Goal: Check status: Check status

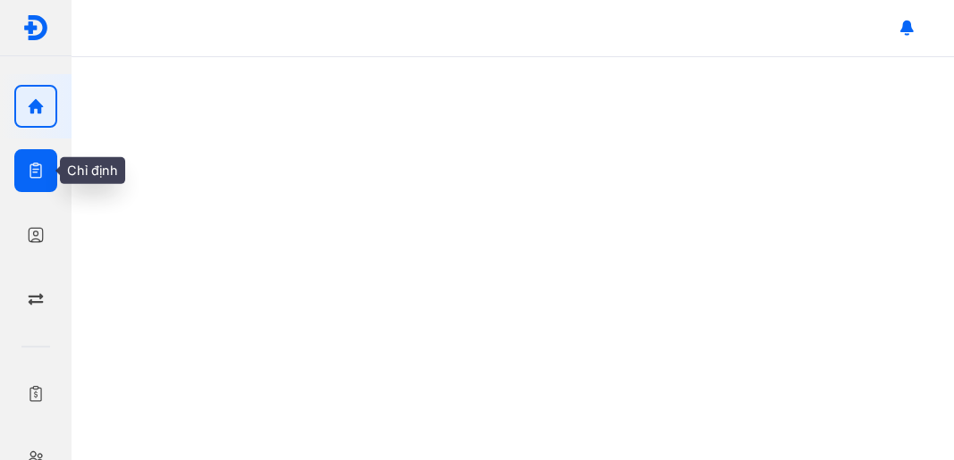
click at [38, 169] on use "button" at bounding box center [35, 171] width 12 height 16
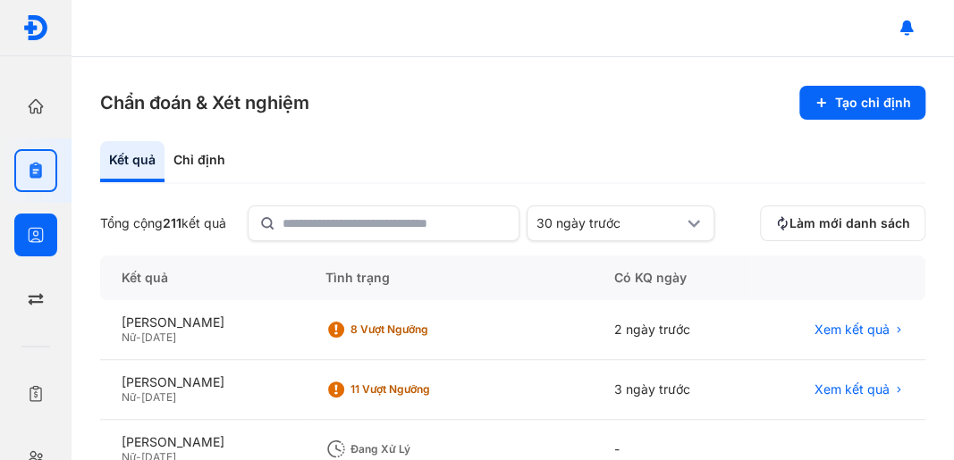
click at [58, 229] on div "Bệnh nhân Quản lý bệnh nhân" at bounding box center [36, 235] width 72 height 64
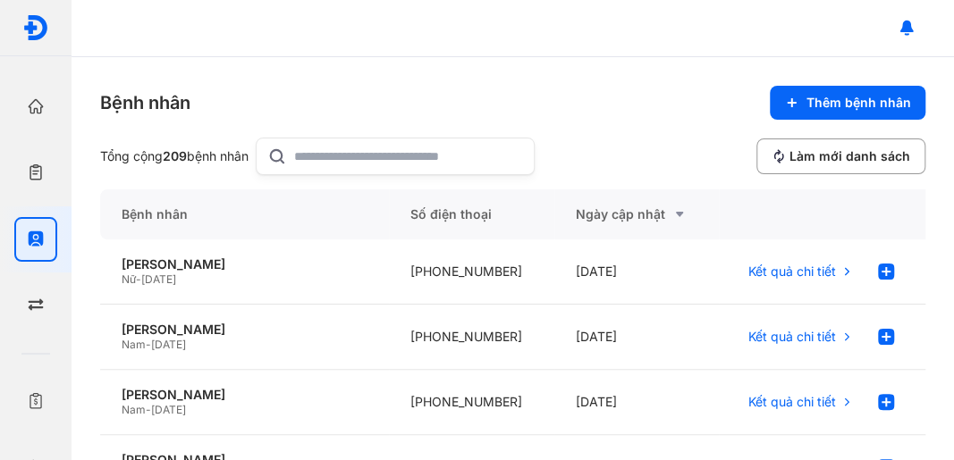
click at [405, 164] on input "text" at bounding box center [408, 157] width 229 height 36
type input "*********"
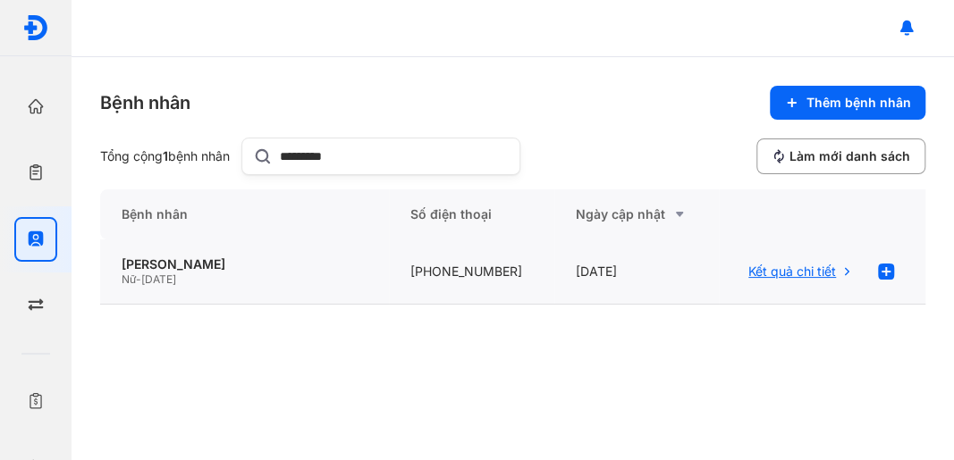
click at [769, 278] on span "Kết quả chi tiết" at bounding box center [792, 272] width 88 height 16
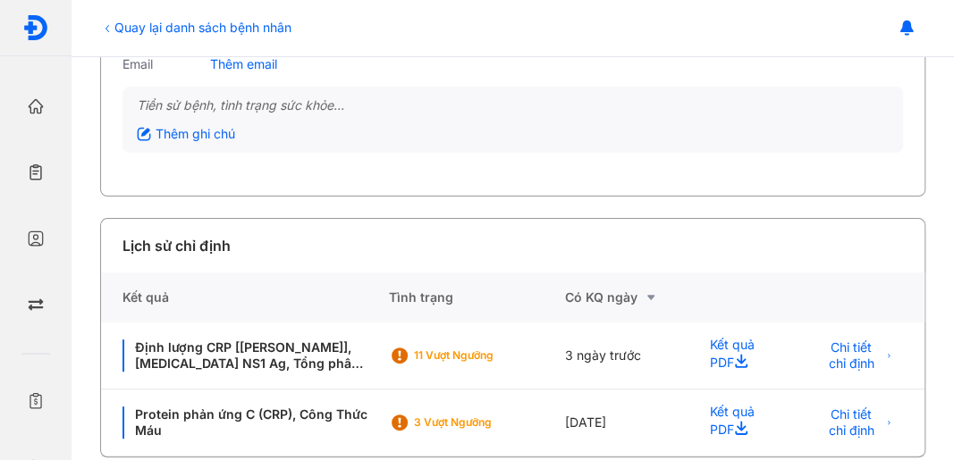
scroll to position [229, 0]
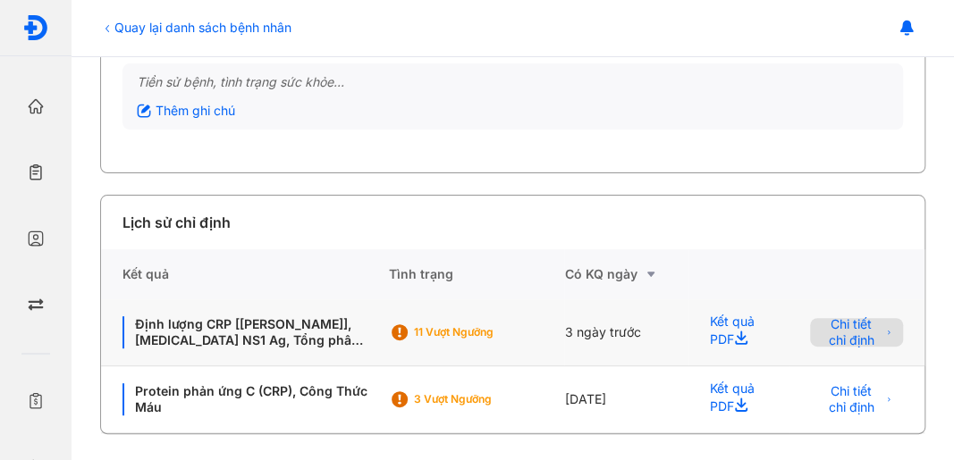
click at [833, 334] on span "Chi tiết chỉ định" at bounding box center [851, 332] width 61 height 32
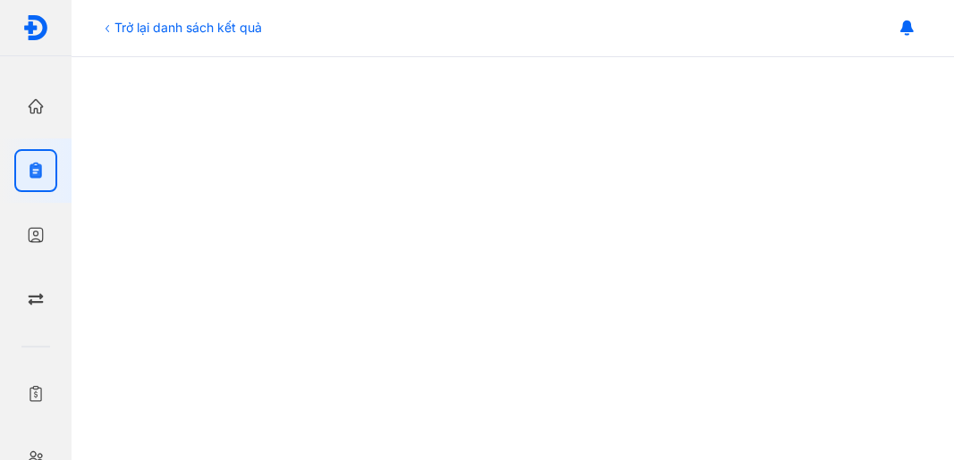
scroll to position [894, 0]
